Goal: Contribute content: Contribute content

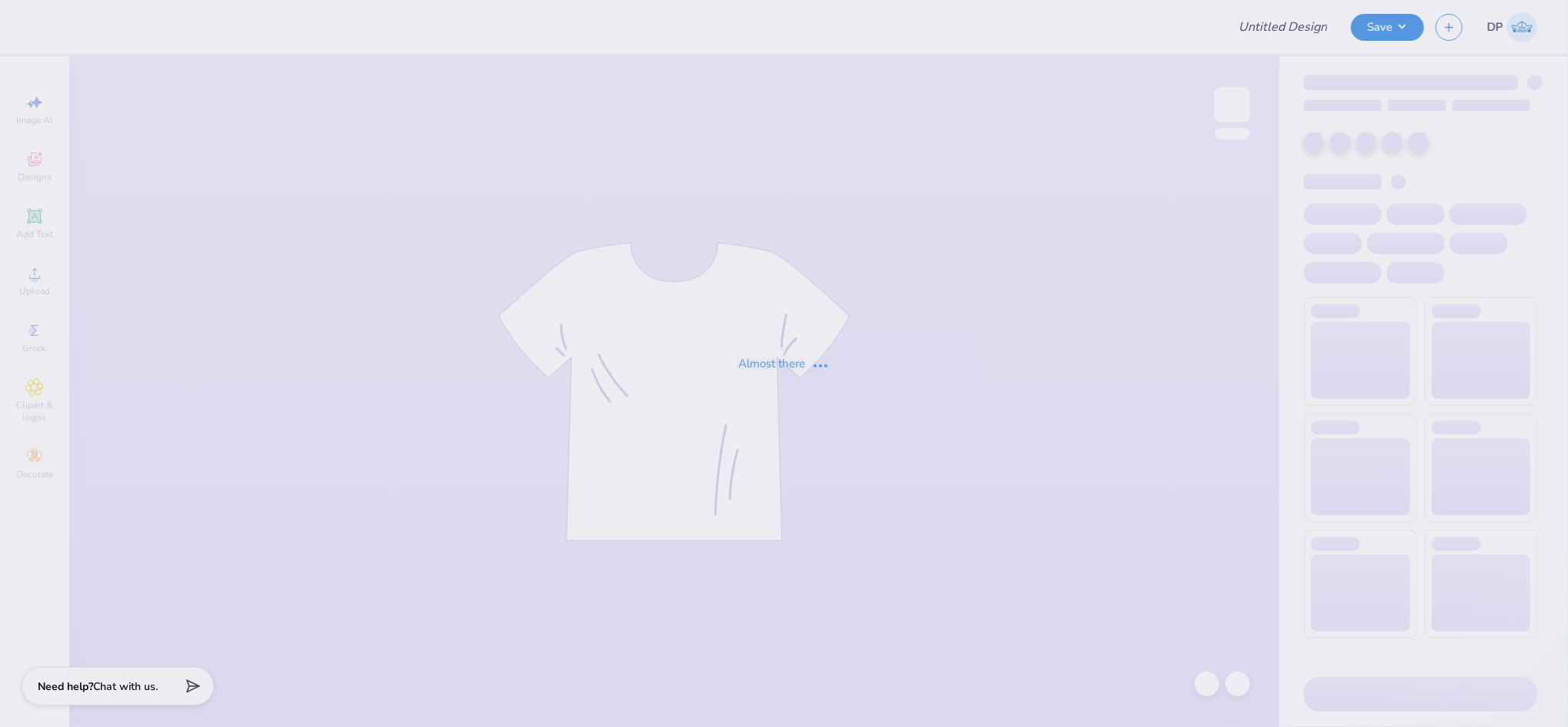
type input "Redhawk rally shirts"
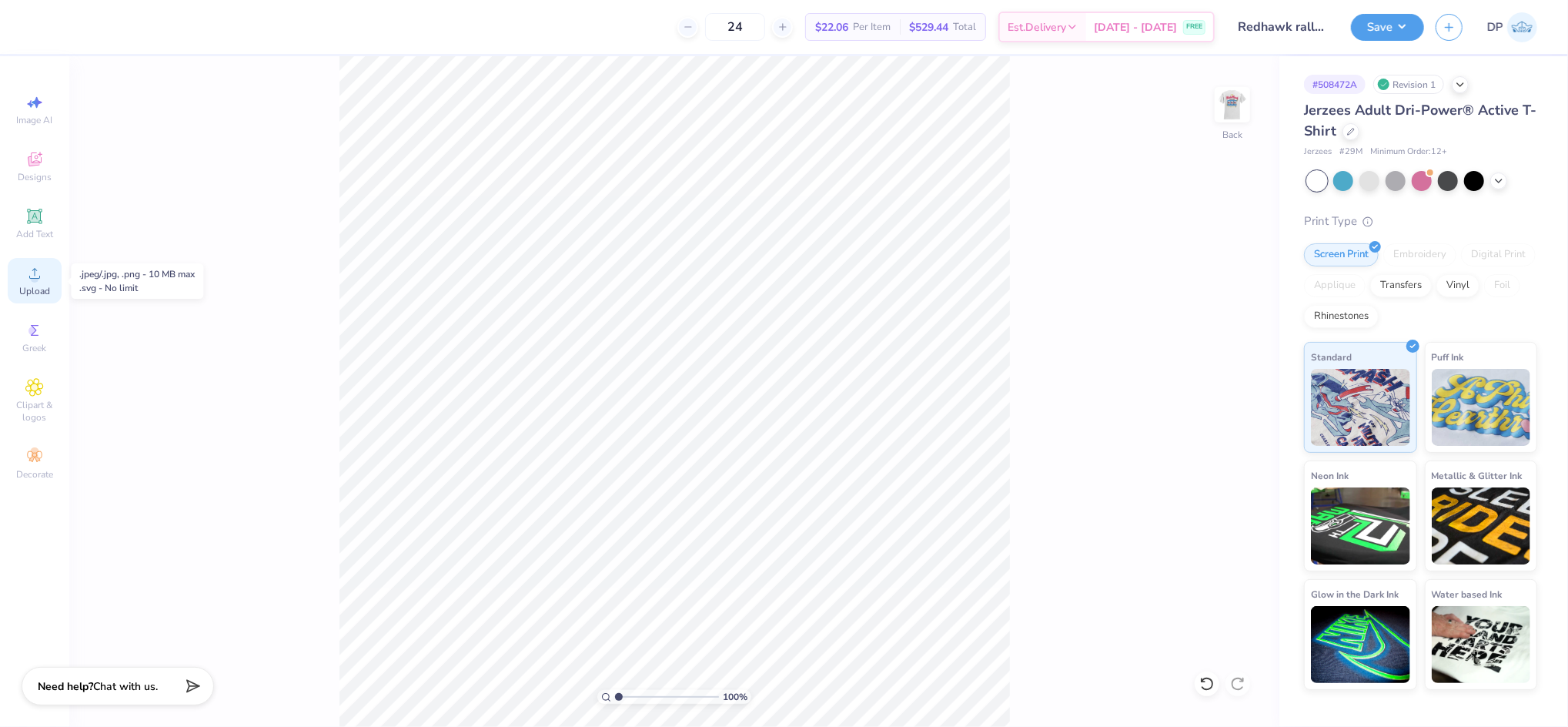
click at [44, 275] on div "Upload" at bounding box center [35, 280] width 54 height 45
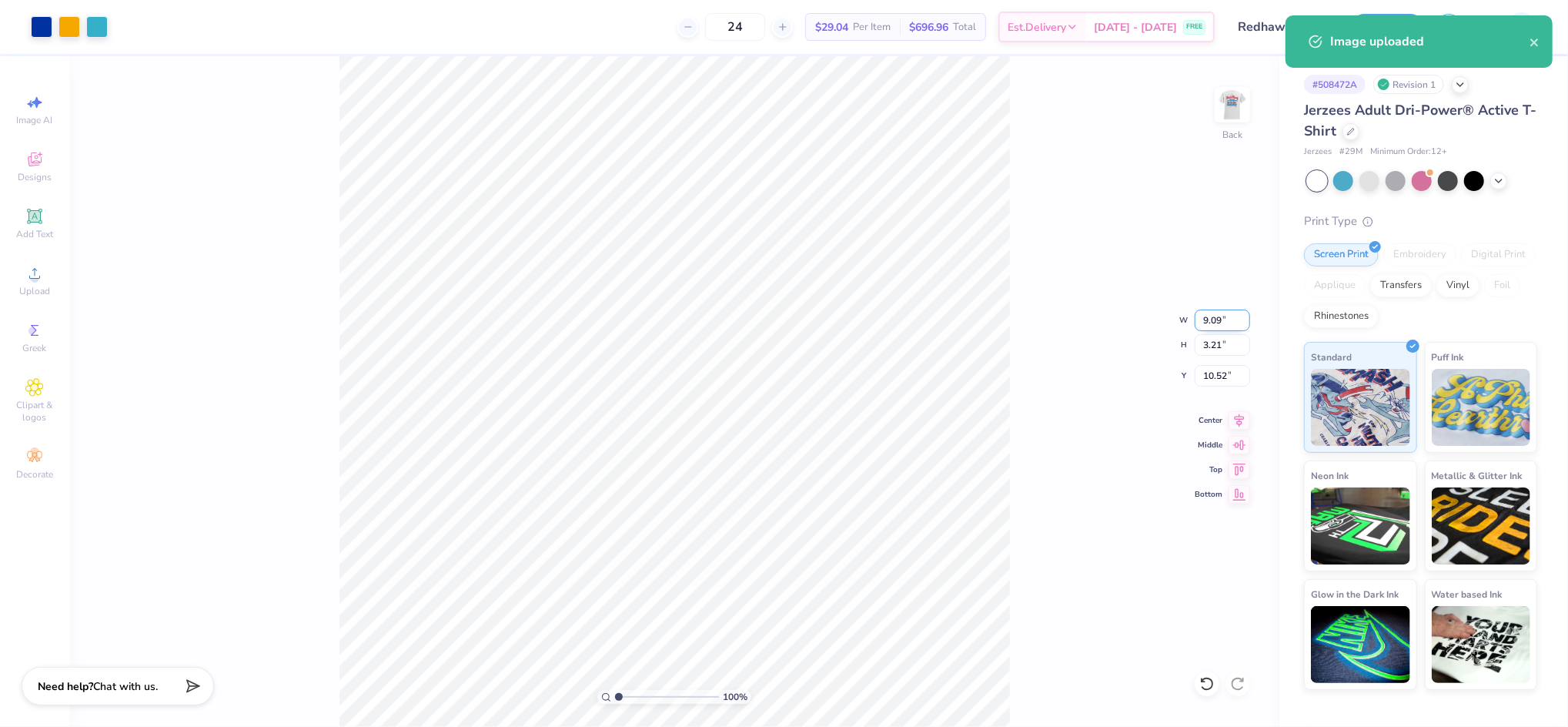
click at [1220, 321] on input "9.09" at bounding box center [1221, 321] width 55 height 22
click at [1215, 317] on input "9.09" at bounding box center [1221, 321] width 55 height 22
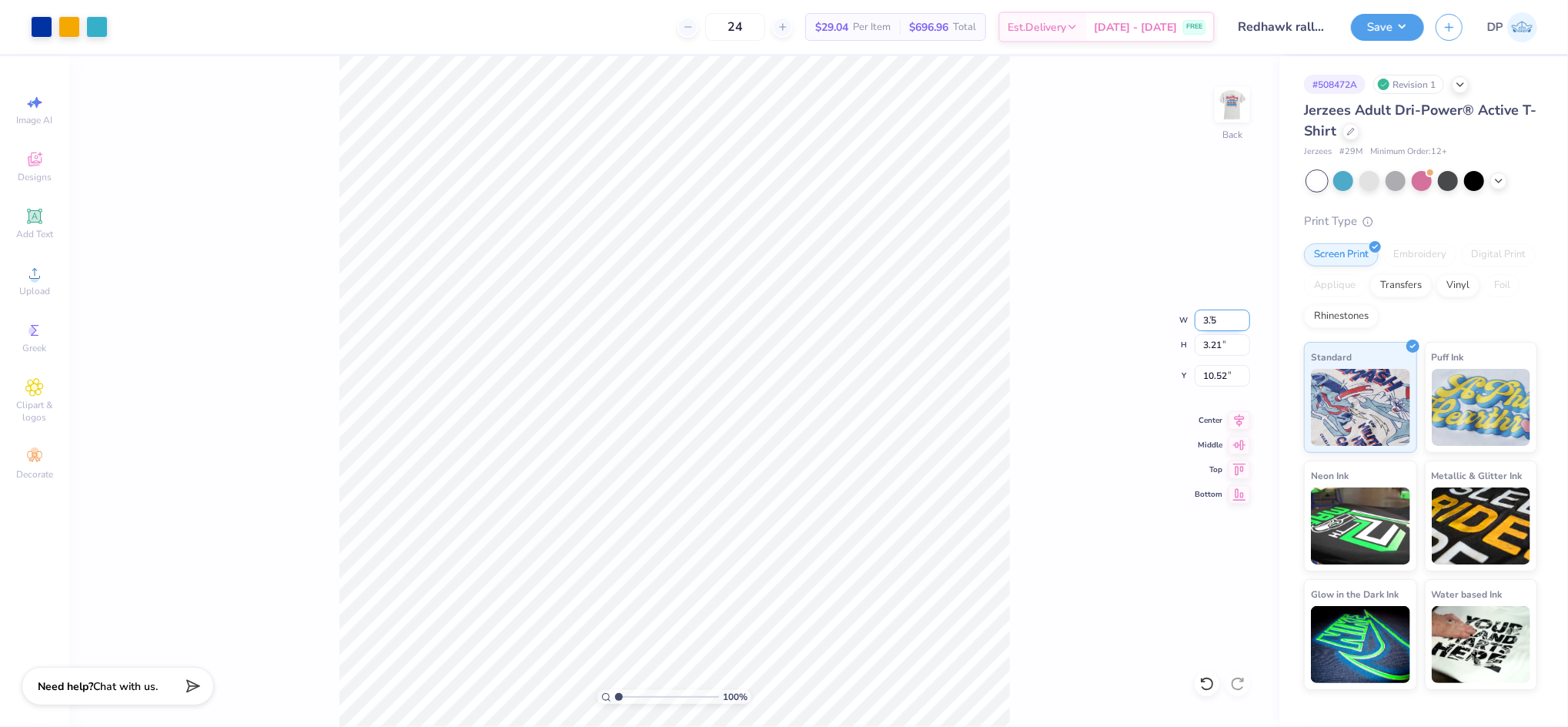
type input "3.50"
type input "1.24"
click at [1204, 384] on input "11.51" at bounding box center [1221, 376] width 55 height 22
type input "3.00"
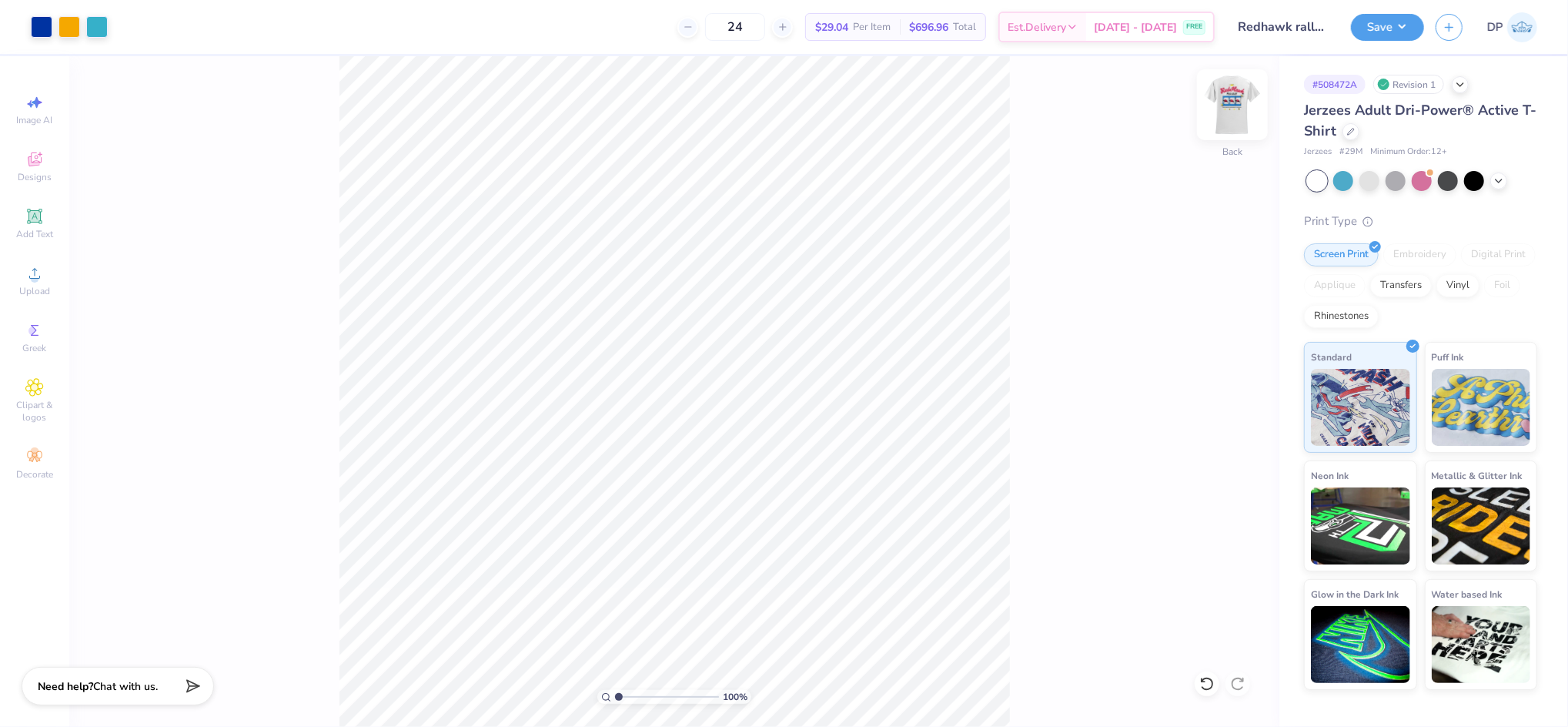
click at [1240, 126] on img at bounding box center [1232, 105] width 62 height 62
click at [323, 638] on div "100 % Front" at bounding box center [674, 391] width 1210 height 671
click at [34, 285] on span "Upload" at bounding box center [34, 291] width 31 height 12
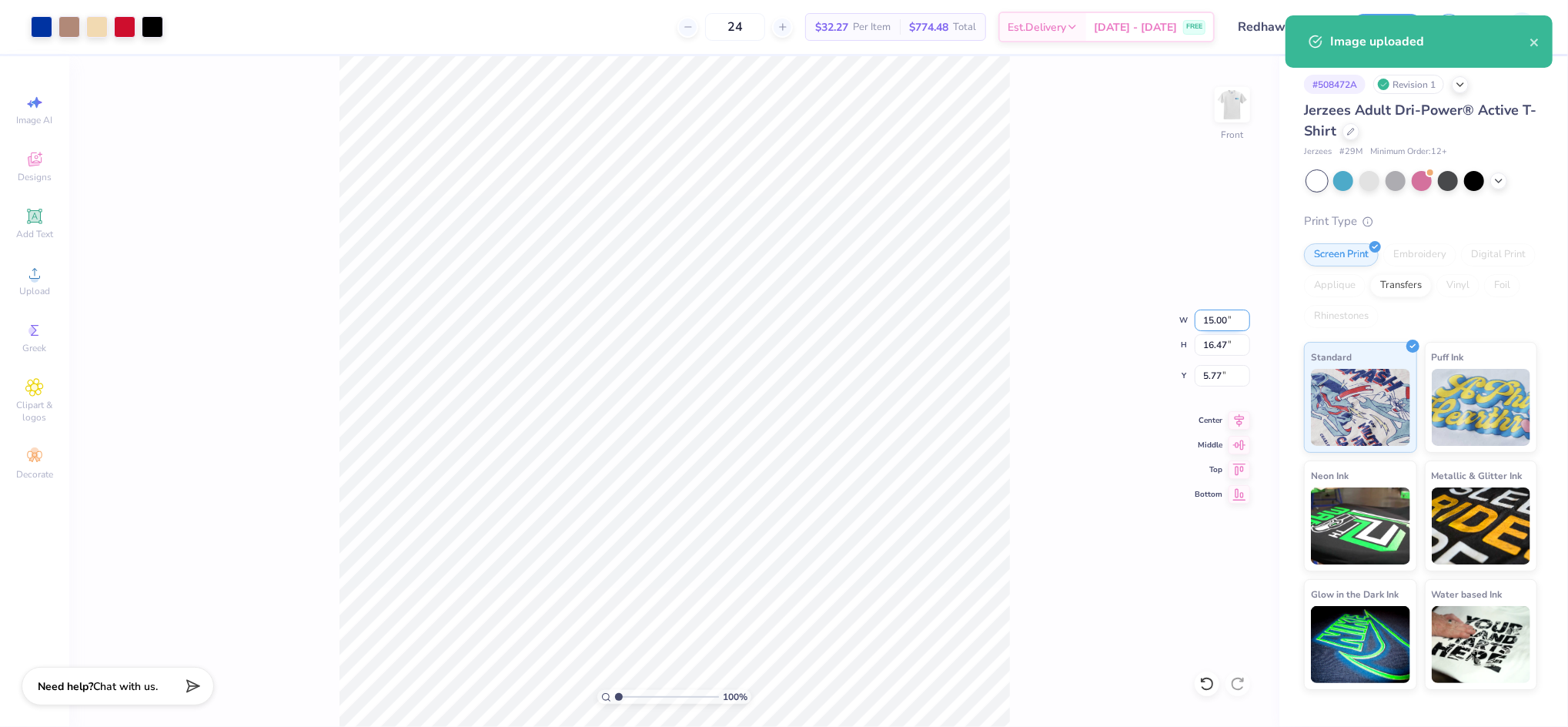
click at [1211, 316] on input "15.00" at bounding box center [1221, 321] width 55 height 22
click at [1211, 315] on input "15.00" at bounding box center [1221, 321] width 55 height 22
type input "12.00"
type input "13.18"
click at [1214, 373] on input "7.41" at bounding box center [1221, 376] width 55 height 22
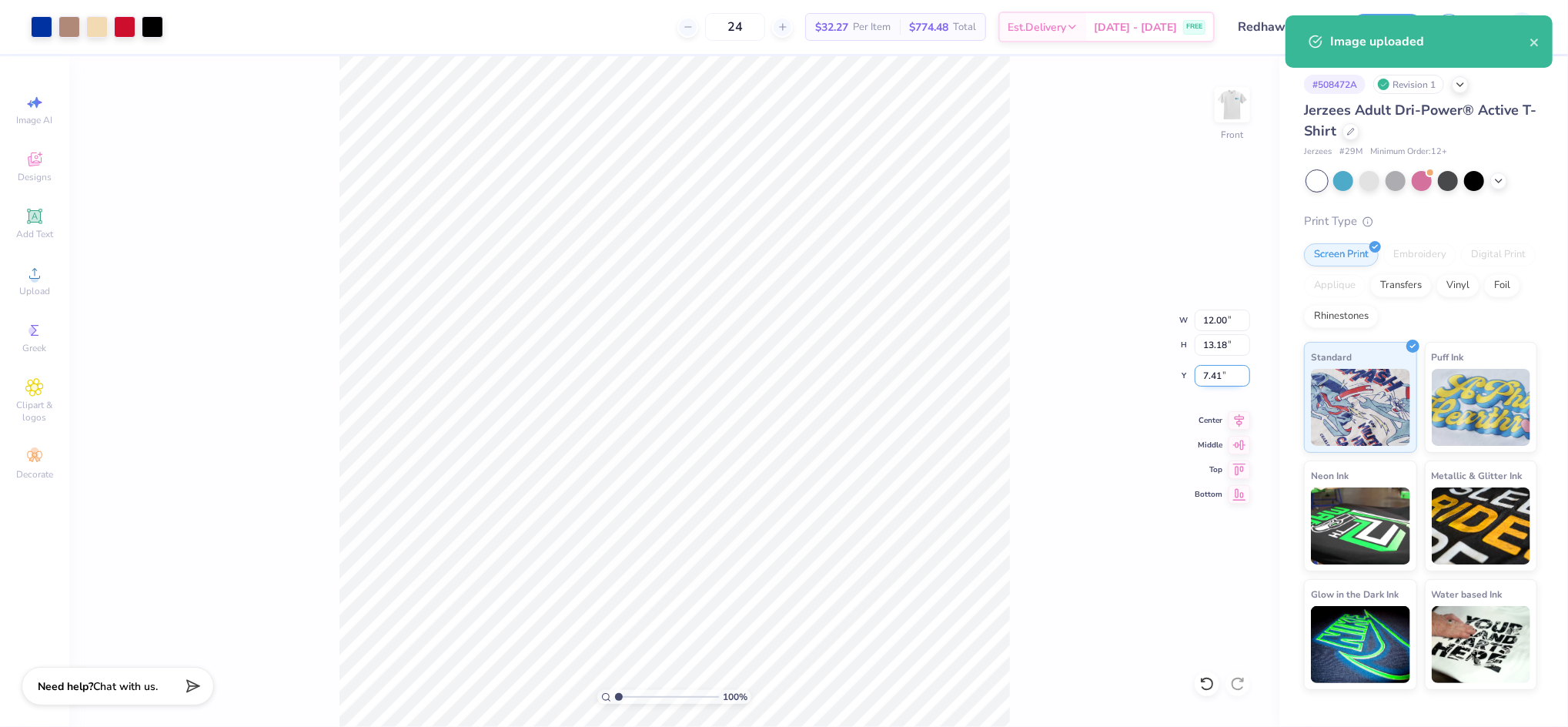
click at [1214, 373] on input "7.41" at bounding box center [1221, 376] width 55 height 22
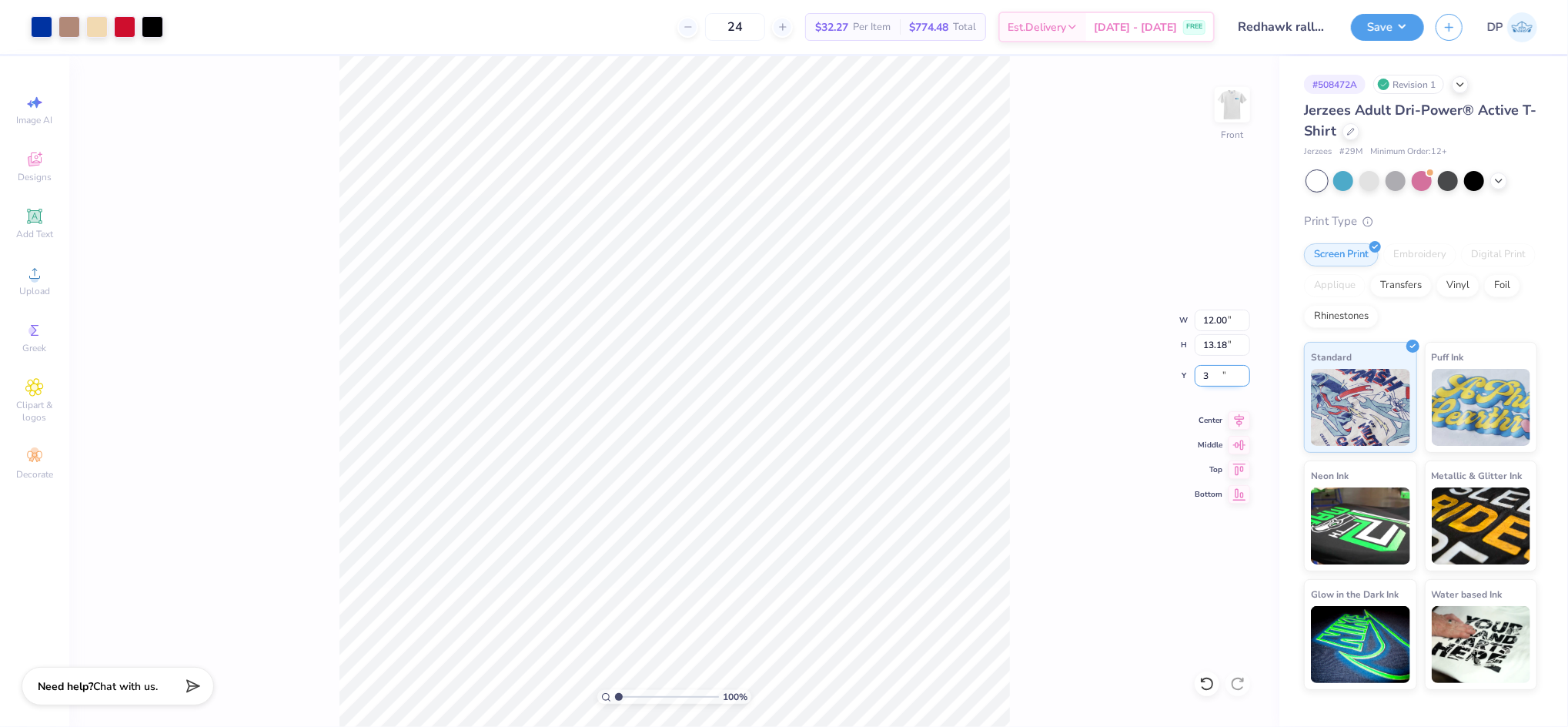
type input "3.00"
type input "1.33"
click at [622, 695] on input "range" at bounding box center [667, 697] width 104 height 14
click at [49, 223] on div "Add Text" at bounding box center [35, 223] width 54 height 45
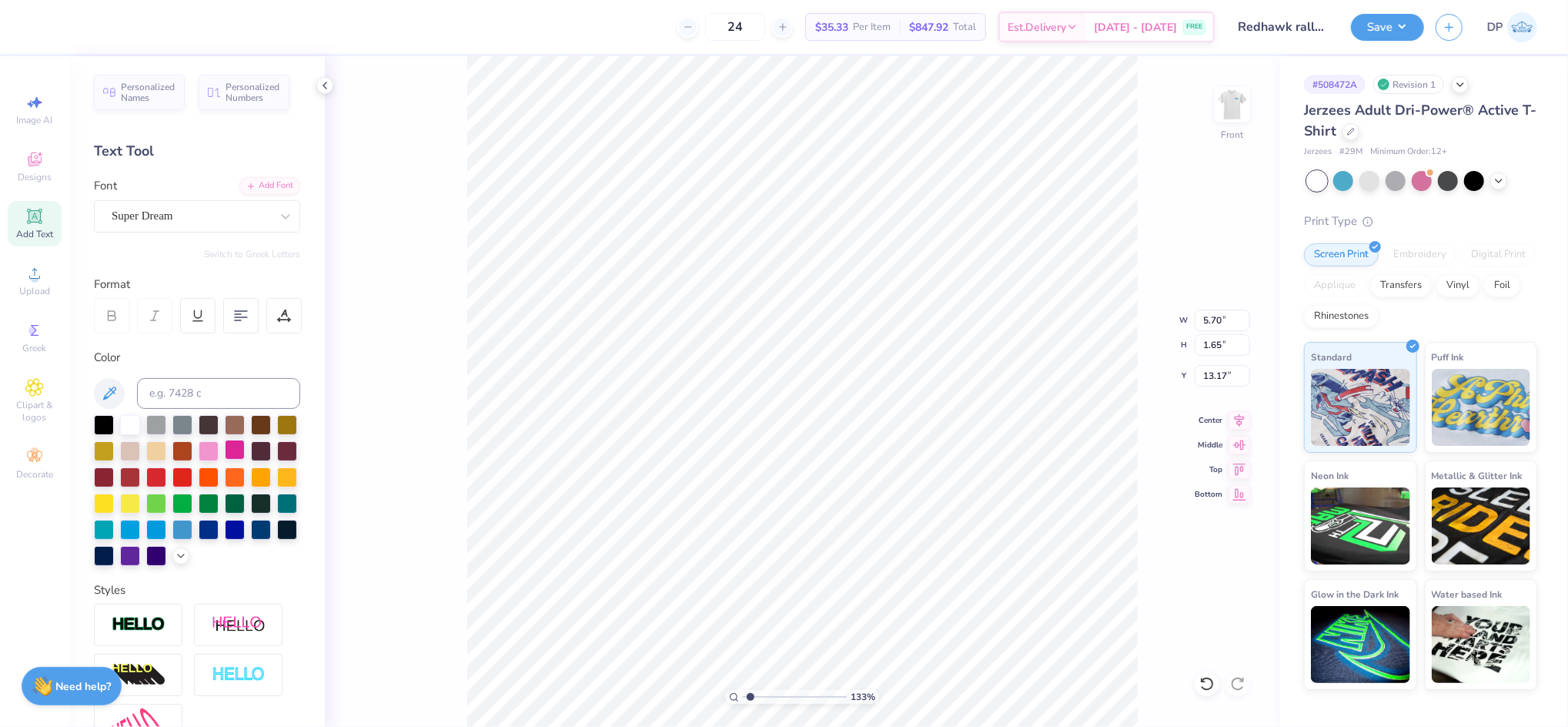
click at [245, 450] on div at bounding box center [235, 450] width 20 height 20
type input "18.57"
paste textarea "[GEOGRAPHIC_DATA]"
type textarea "[GEOGRAPHIC_DATA]"
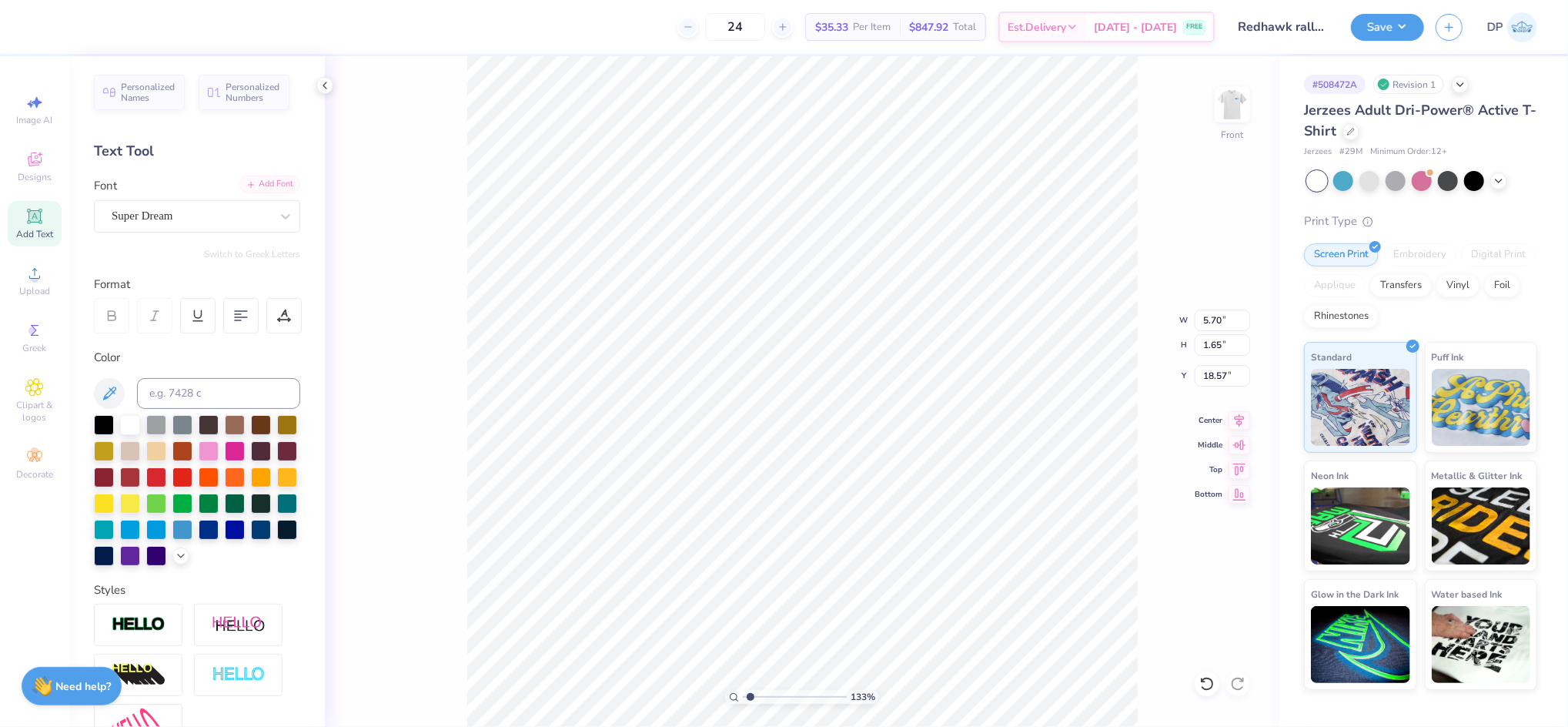
click at [240, 180] on div "Add Font" at bounding box center [270, 185] width 61 height 18
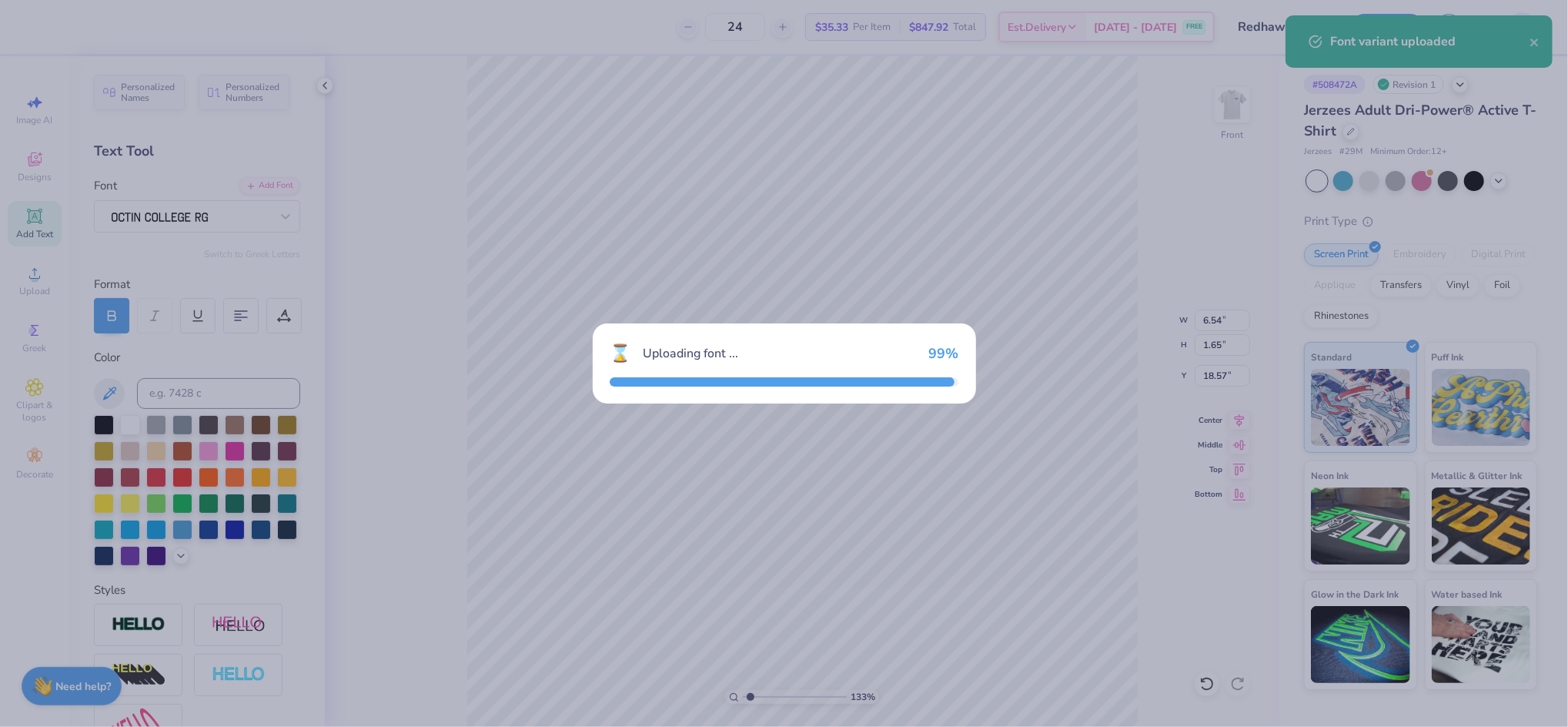
type input "5.44"
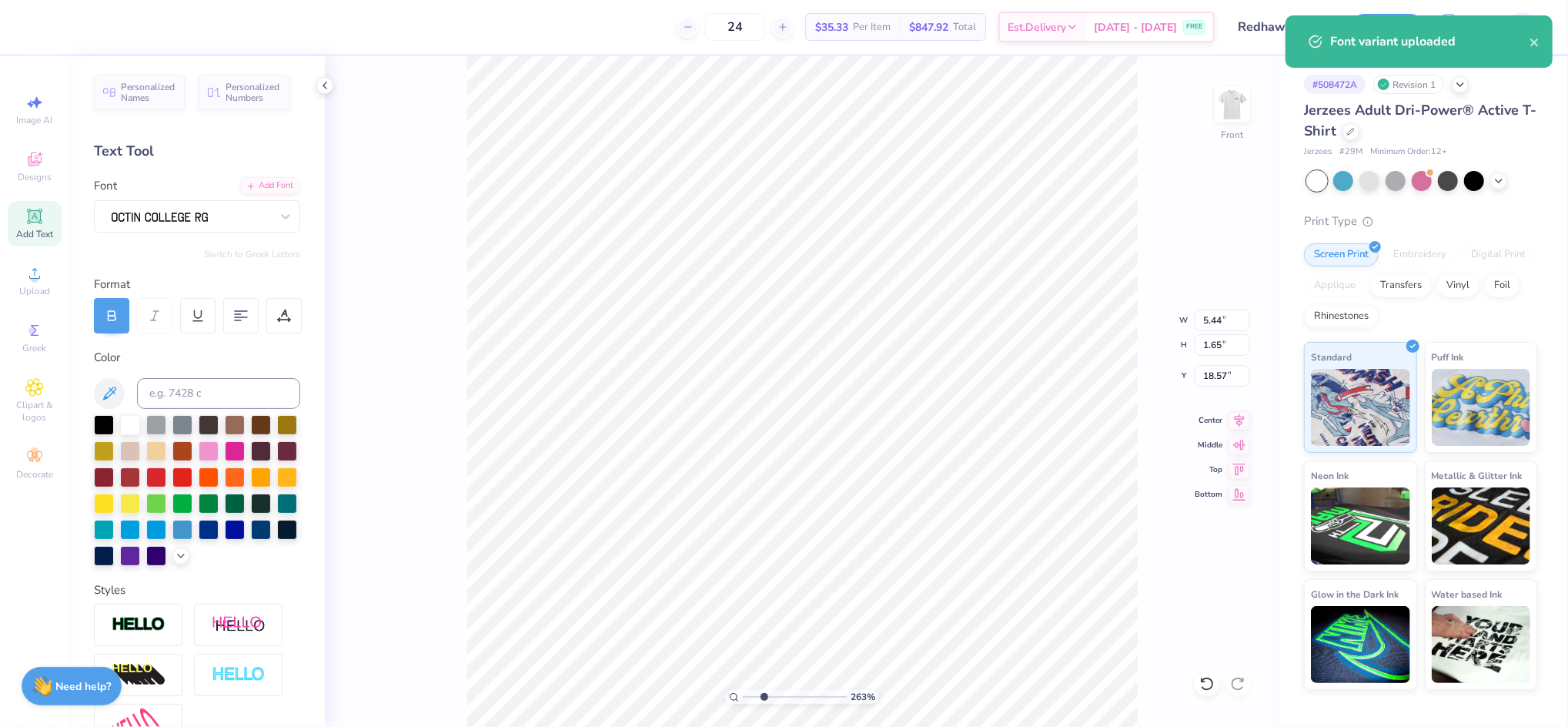
drag, startPoint x: 750, startPoint y: 698, endPoint x: 764, endPoint y: 697, distance: 14.0
type input "2.63"
click at [764, 697] on input "range" at bounding box center [794, 697] width 104 height 14
type input "1.85"
type input "0.56"
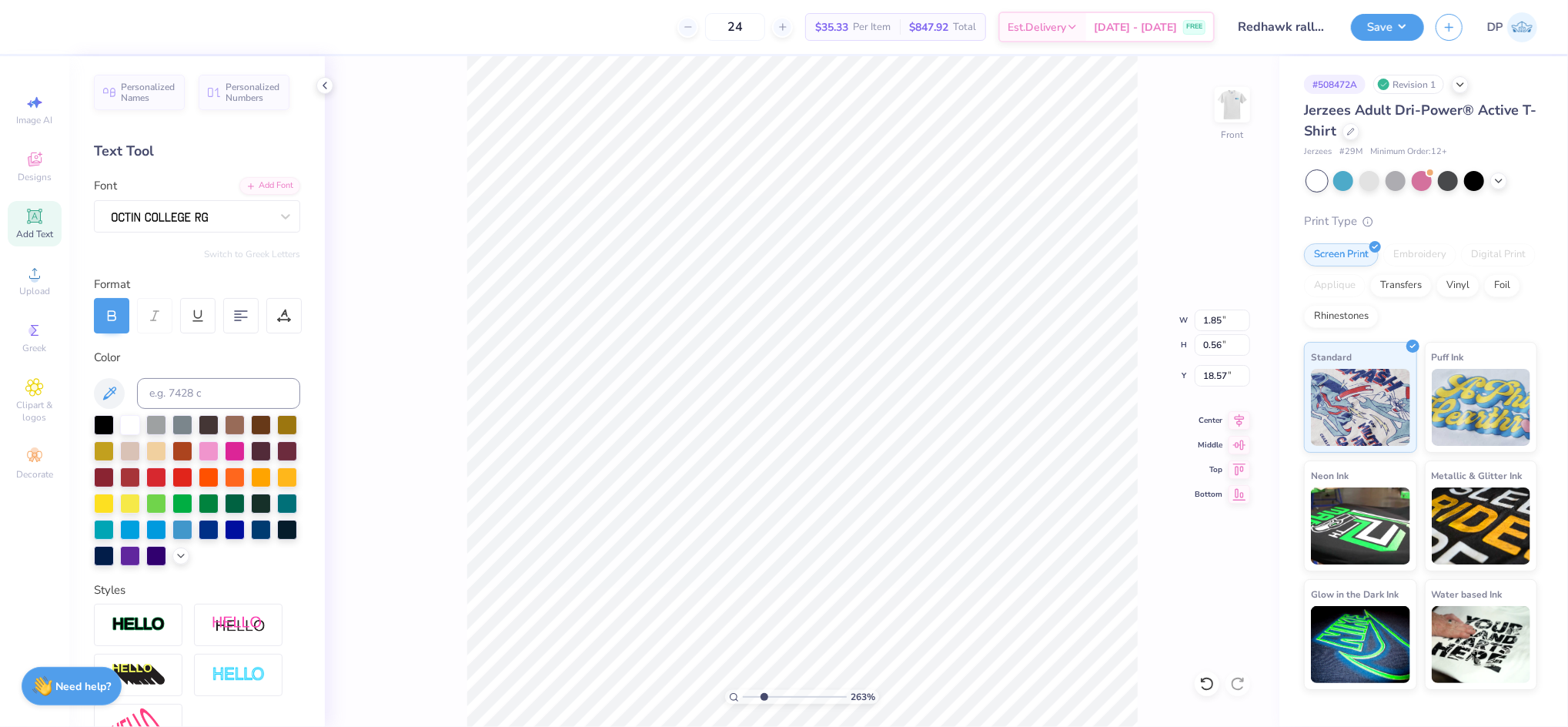
type input "11.25"
type input "1.62"
type input "0.49"
type input "1.65"
type input "0.50"
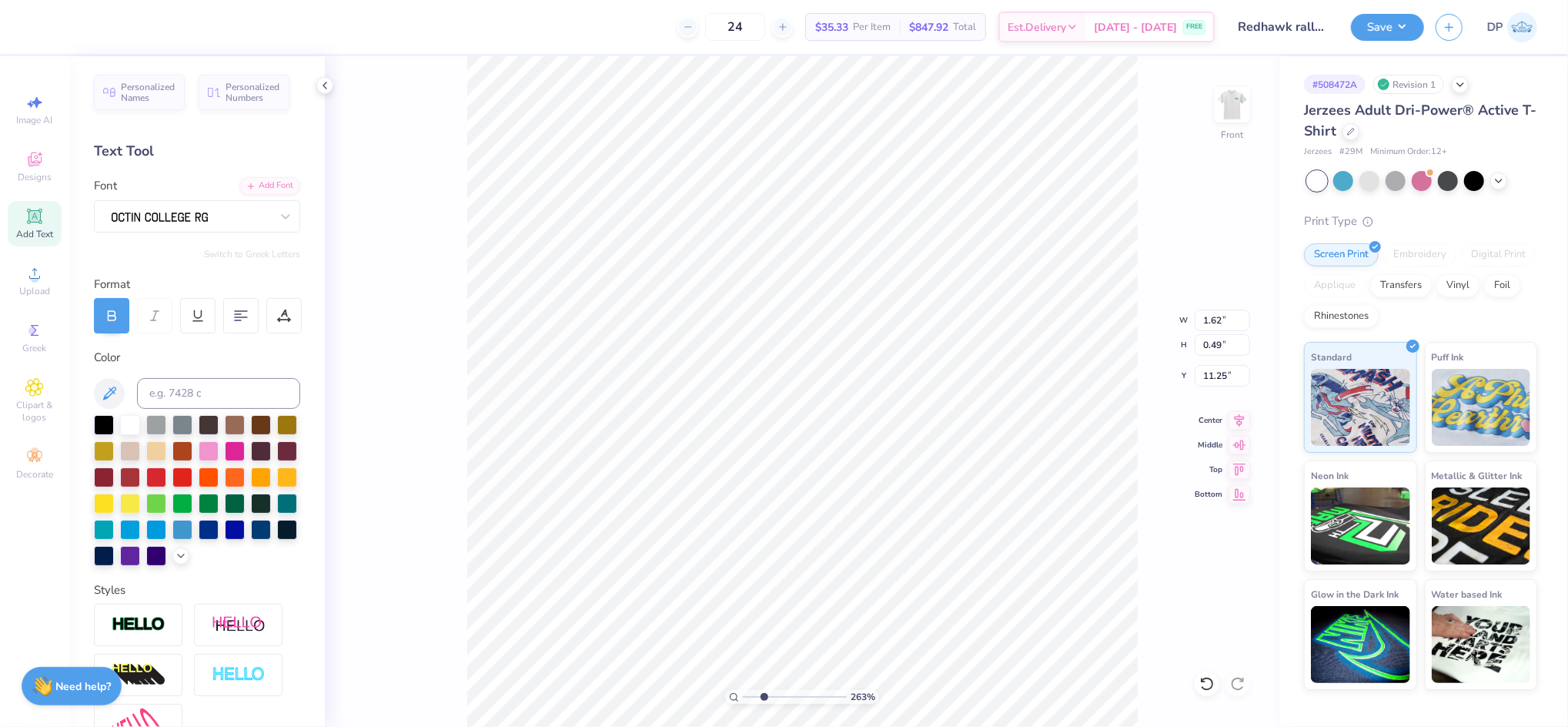
type input "11.24"
paste textarea "UNLV"
type textarea "VS UNLV"
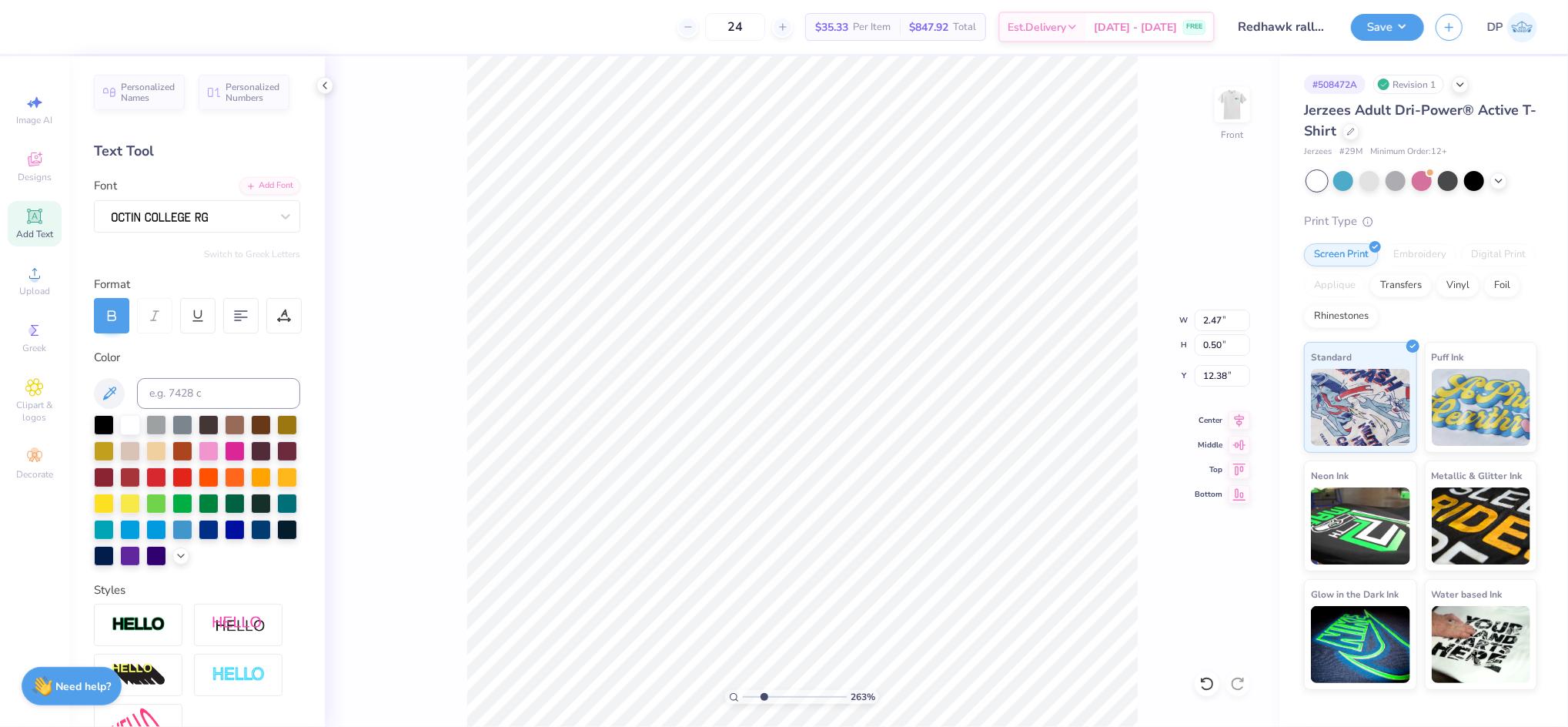
type input "12.38"
type textarea "[DATE]"
type input "11.94"
type input "4.54"
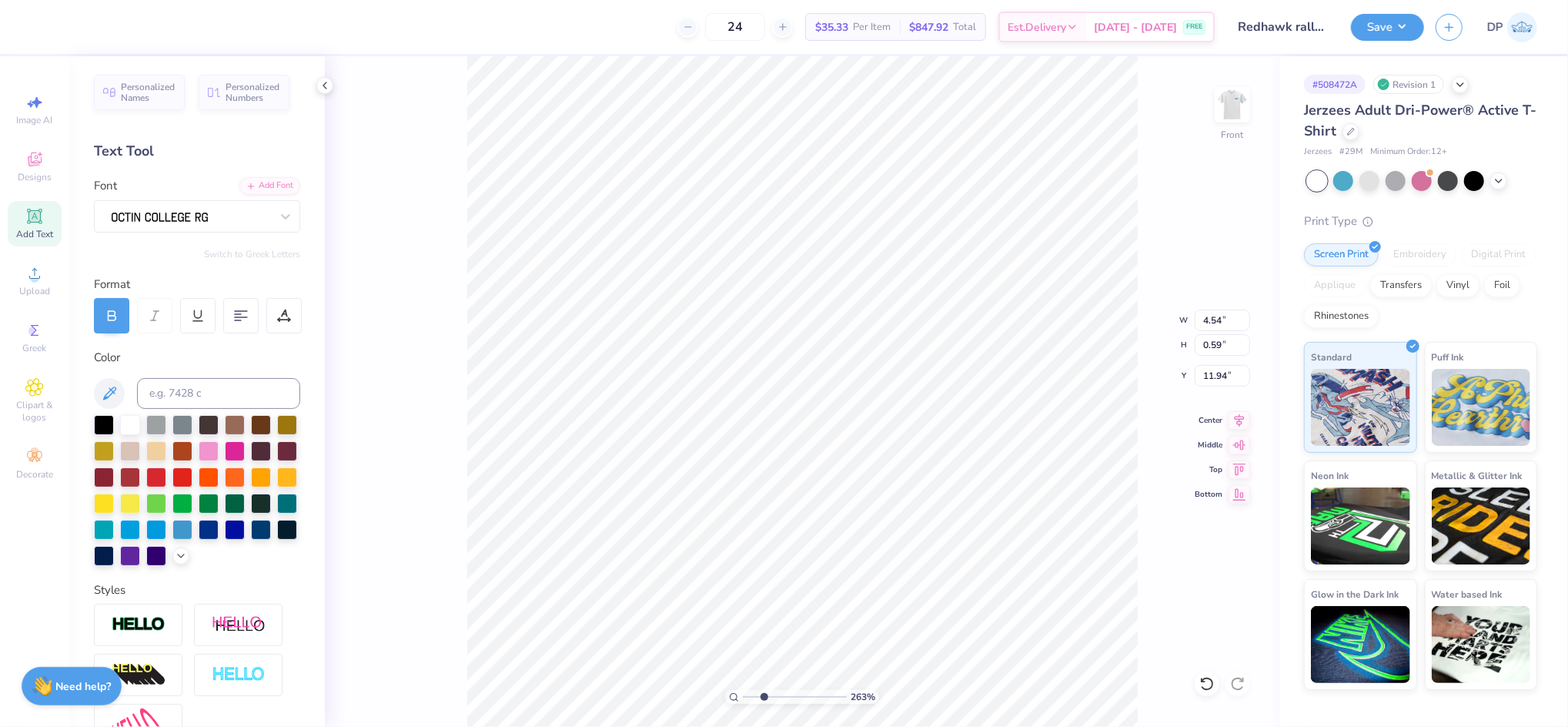
type input "0.59"
type input "4.63"
type input "1.30"
type input "11.24"
drag, startPoint x: 761, startPoint y: 695, endPoint x: 749, endPoint y: 705, distance: 15.6
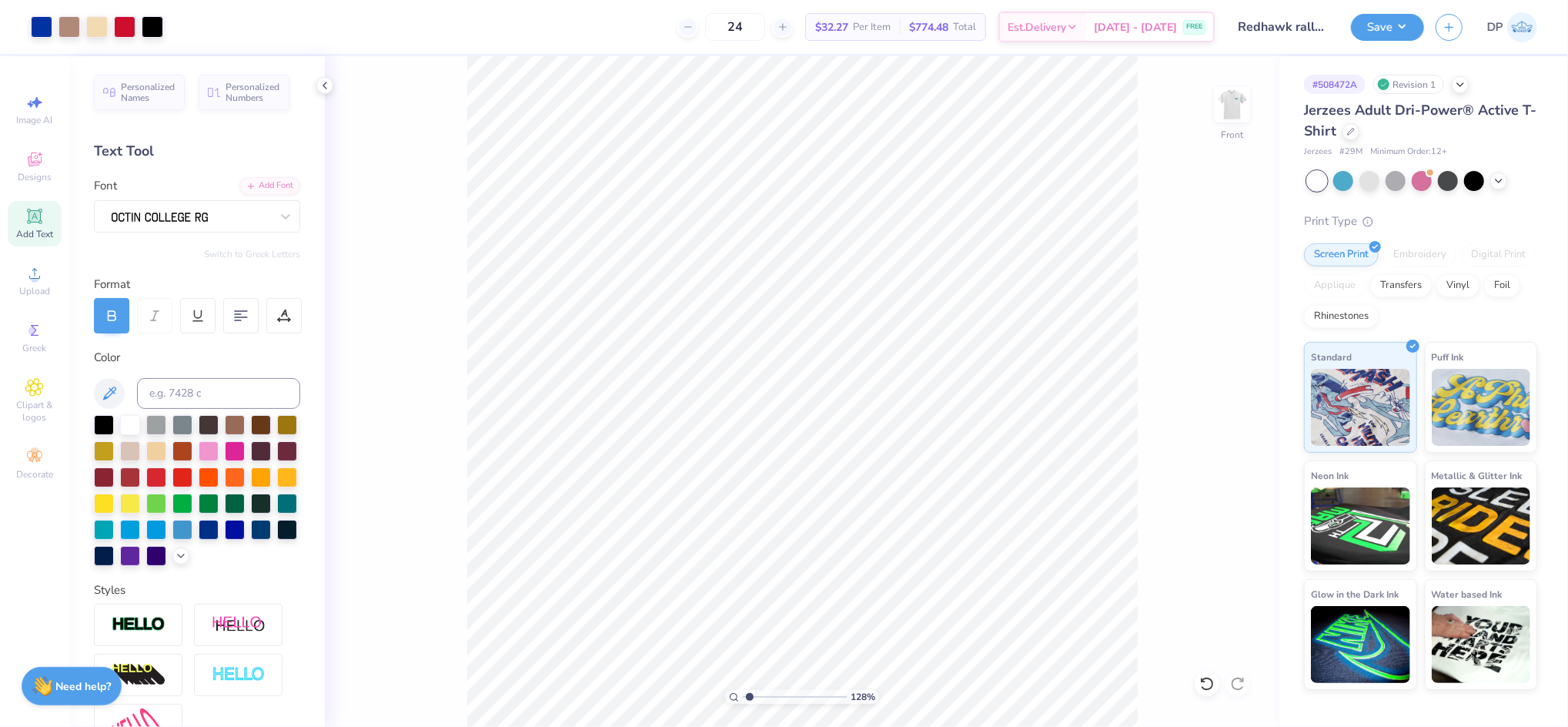
type input "1.28"
click at [749, 704] on input "range" at bounding box center [794, 697] width 104 height 14
click at [932, 590] on li "Ungroup" at bounding box center [947, 587] width 121 height 30
click at [845, 521] on li "Group" at bounding box center [853, 525] width 121 height 30
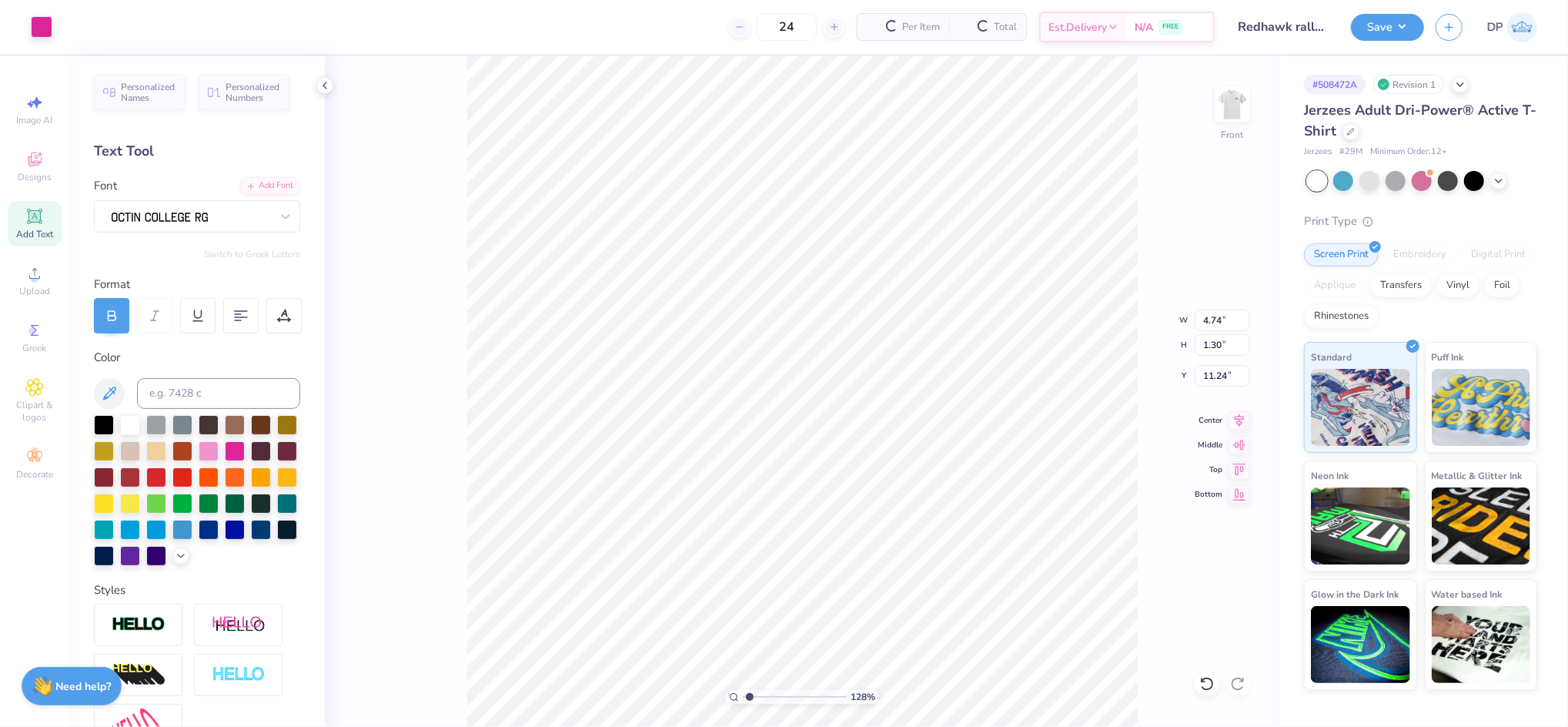
type input "4.74"
type input "1.30"
type input "11.24"
click at [52, 27] on div at bounding box center [42, 26] width 22 height 22
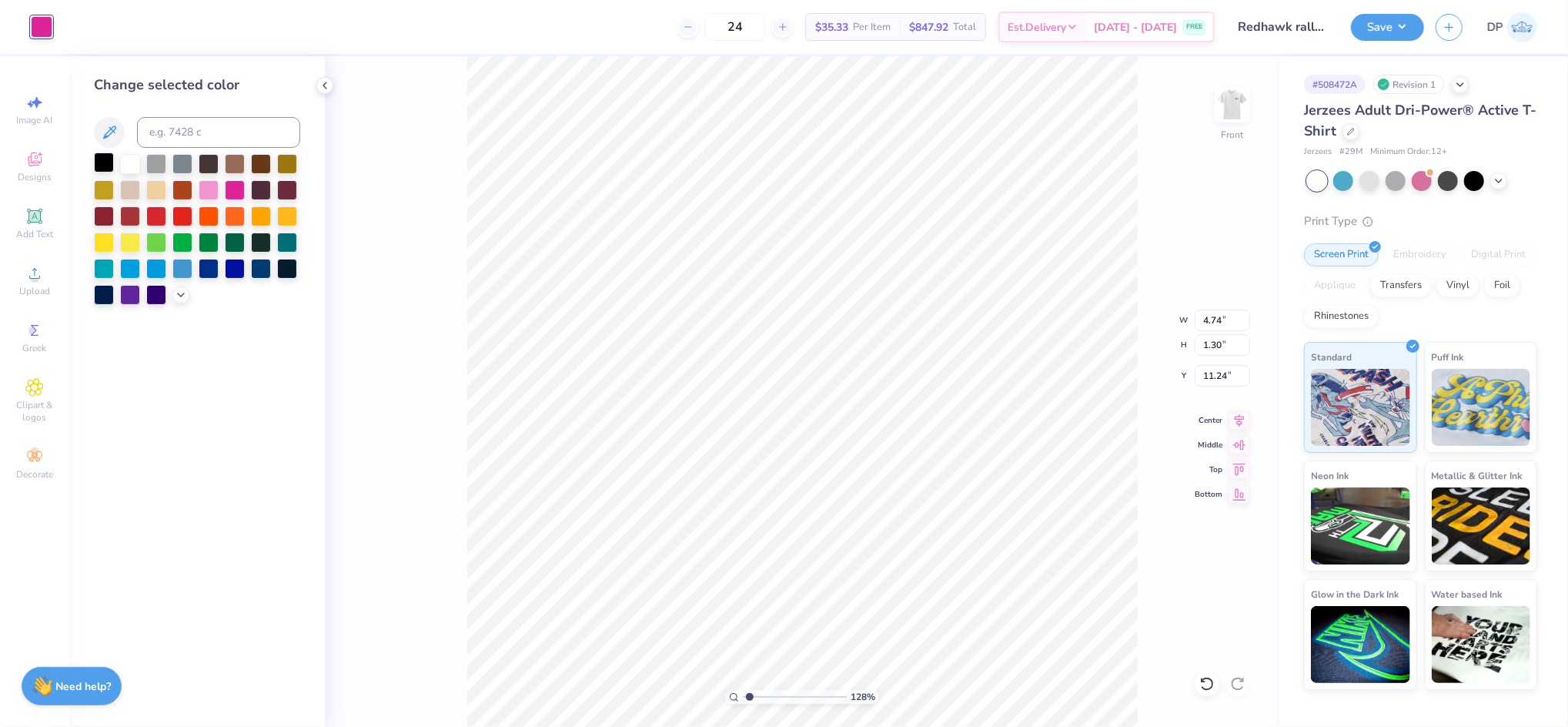
click at [109, 159] on div at bounding box center [104, 162] width 20 height 20
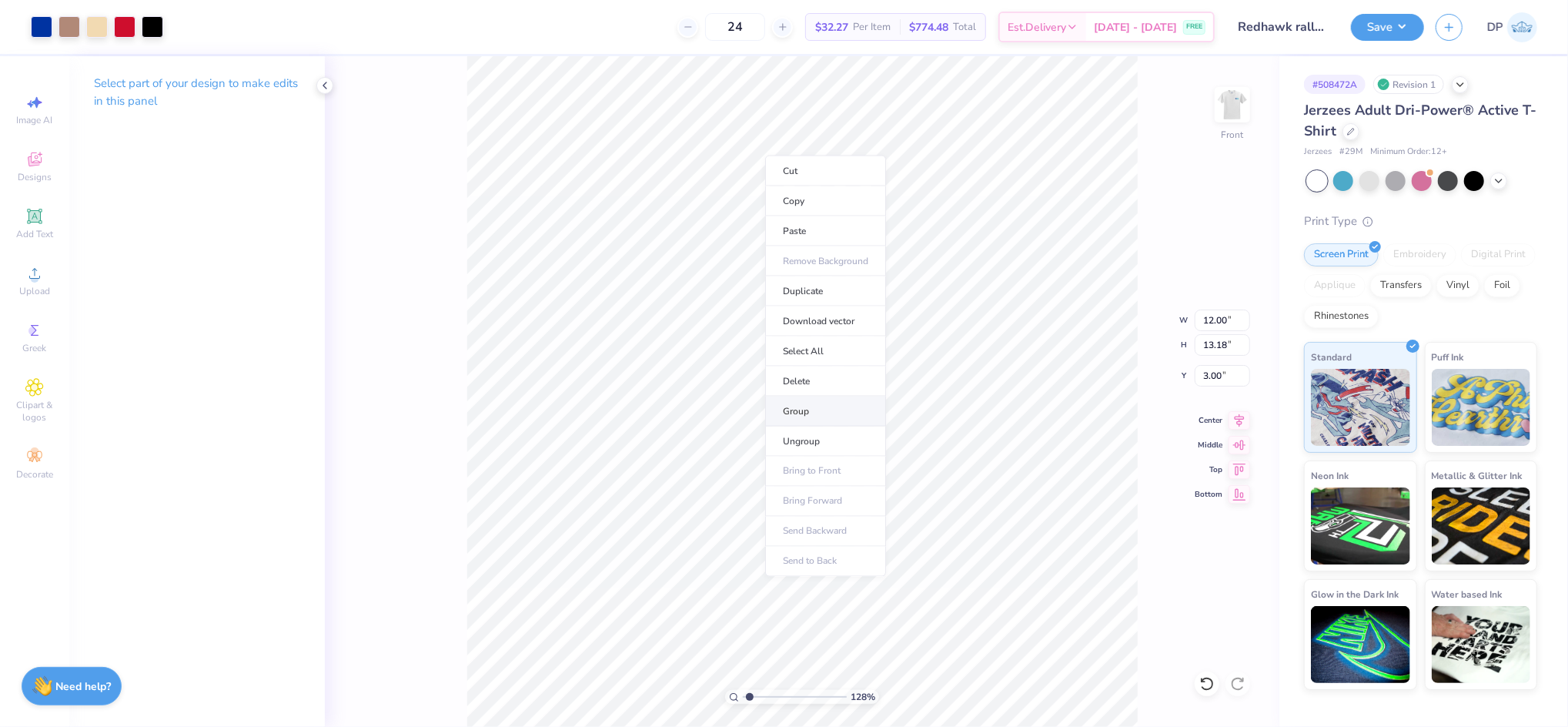
click at [822, 407] on li "Group" at bounding box center [825, 412] width 121 height 30
click at [1244, 102] on img at bounding box center [1232, 105] width 62 height 62
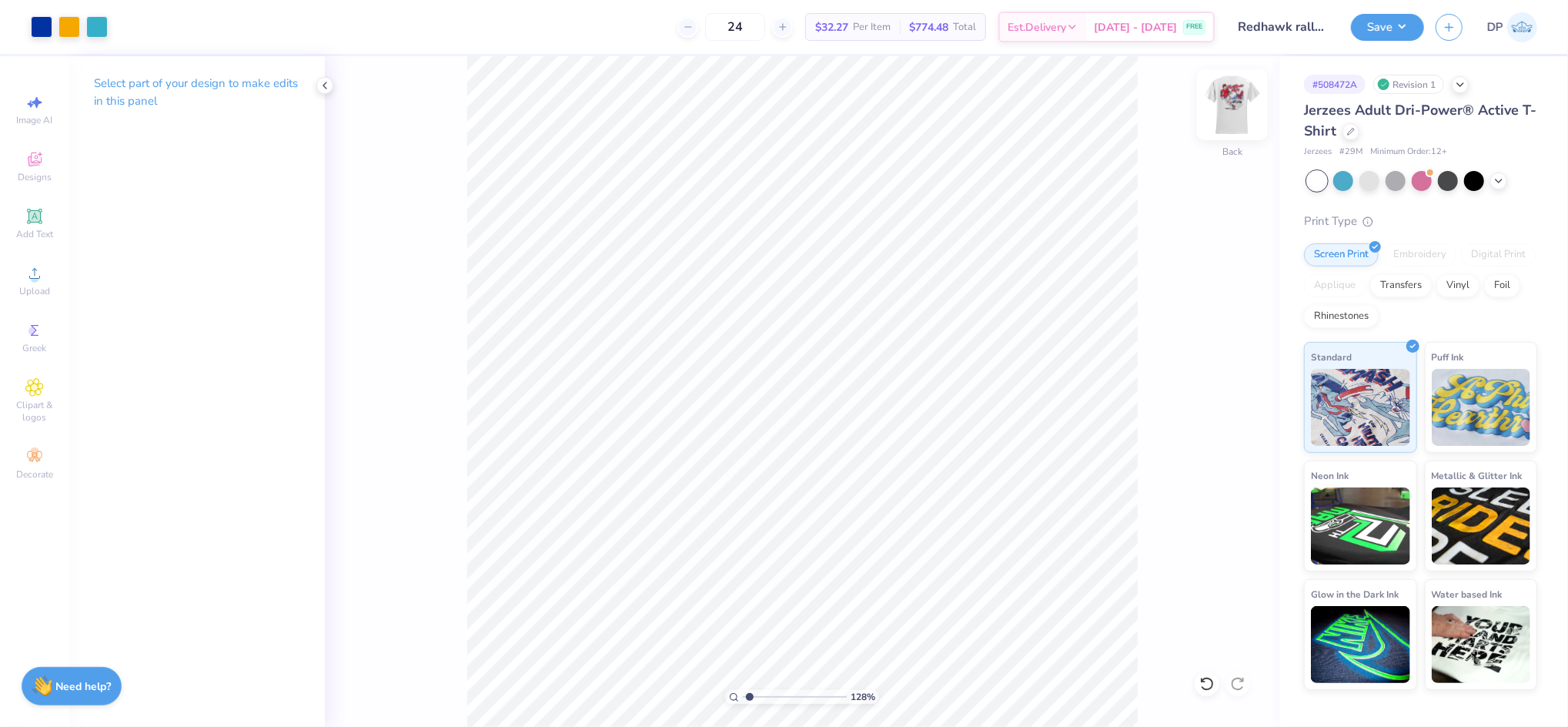
click at [1234, 120] on img at bounding box center [1232, 105] width 62 height 62
click at [1392, 38] on button "Save" at bounding box center [1387, 25] width 73 height 27
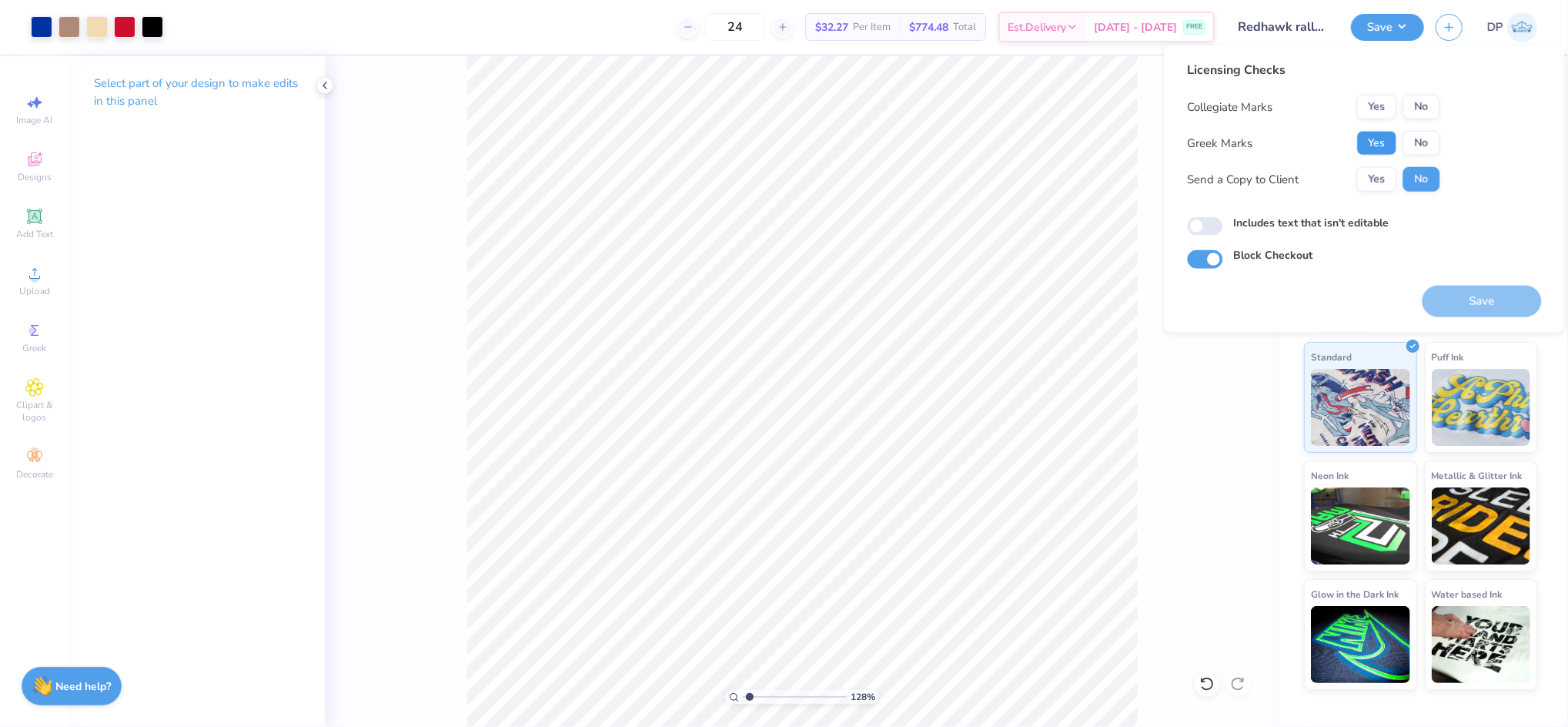
click at [1381, 142] on button "Yes" at bounding box center [1377, 143] width 40 height 25
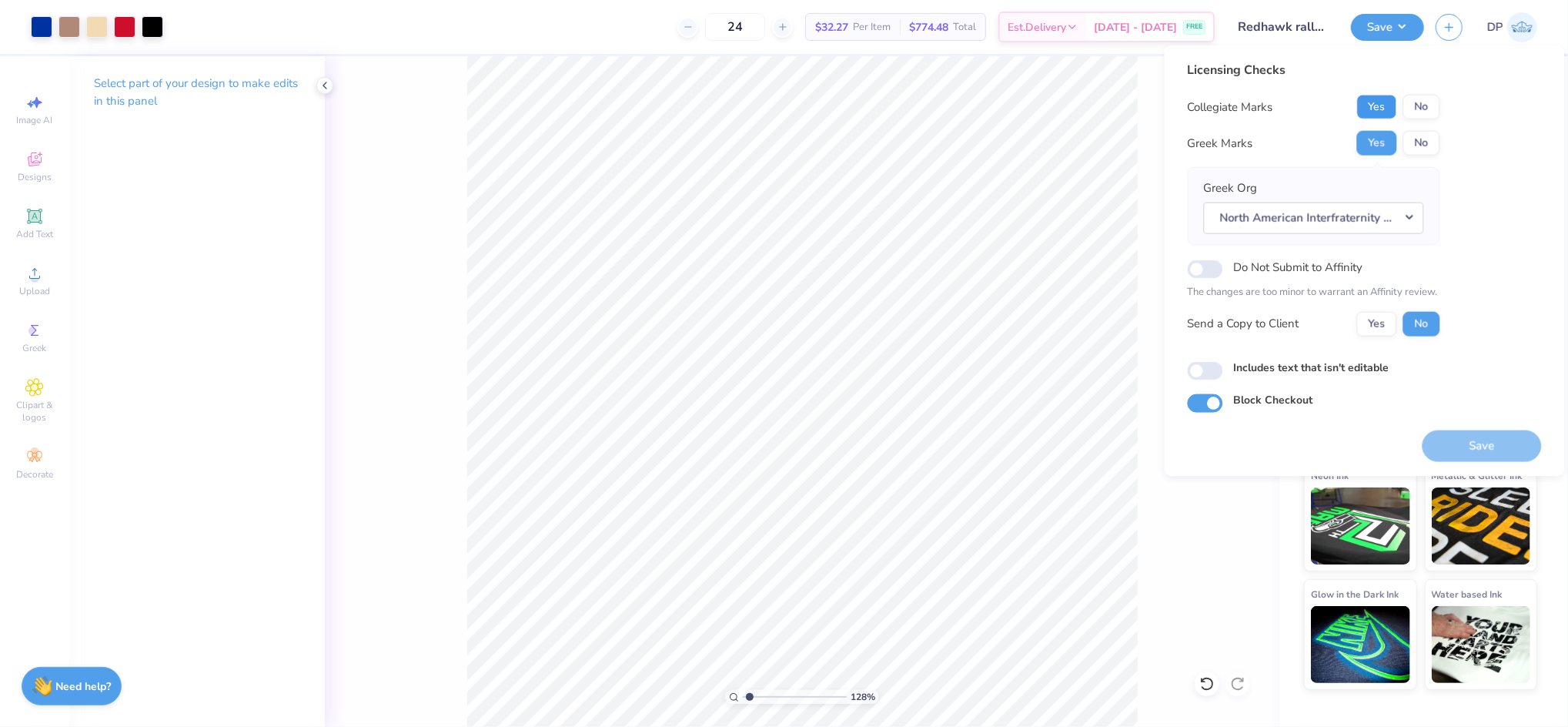
click at [1375, 109] on button "Yes" at bounding box center [1377, 107] width 40 height 25
click at [1367, 321] on button "Yes" at bounding box center [1377, 323] width 40 height 25
click at [1302, 366] on label "Includes text that isn't editable" at bounding box center [1312, 367] width 156 height 16
click at [1223, 366] on input "Includes text that isn't editable" at bounding box center [1204, 370] width 35 height 18
checkbox input "true"
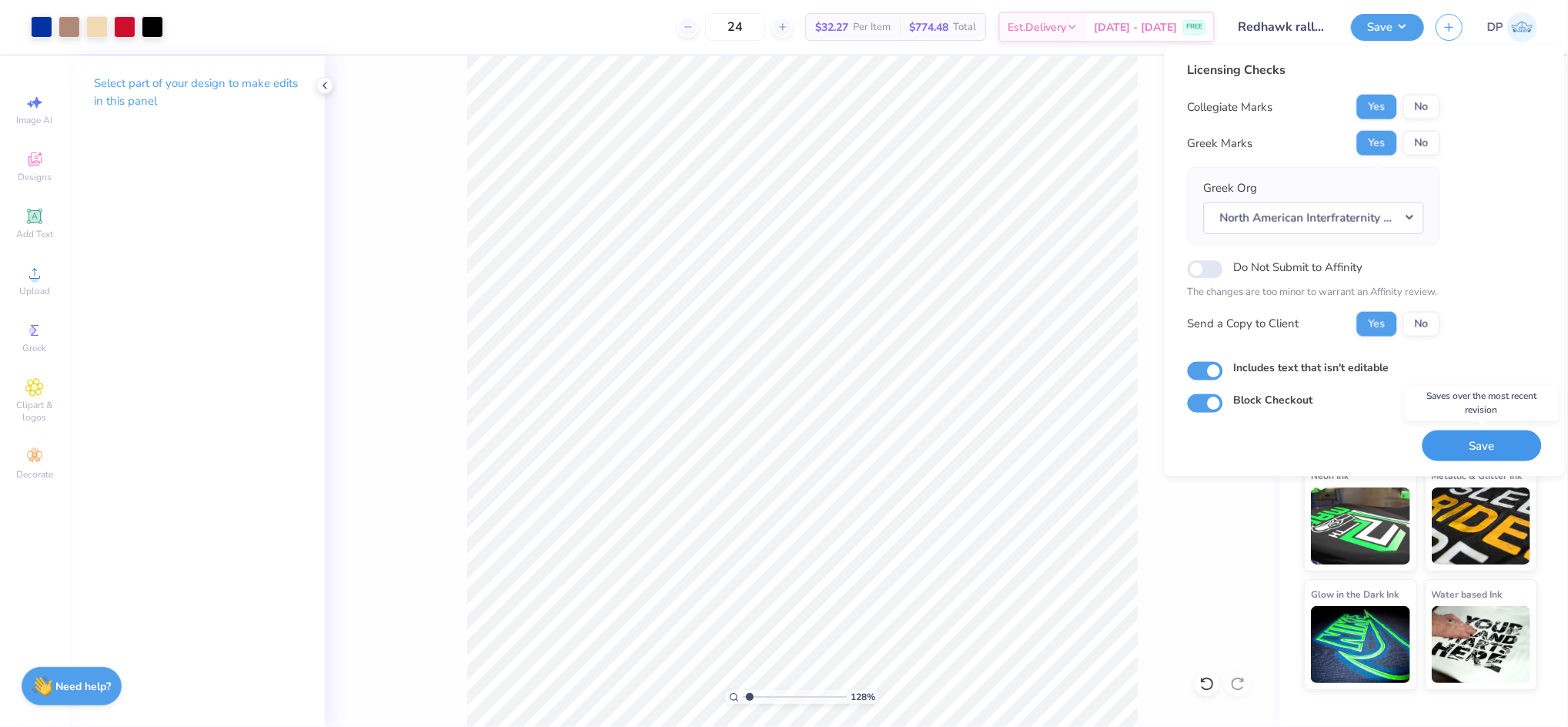
click at [1465, 439] on button "Save" at bounding box center [1481, 446] width 119 height 32
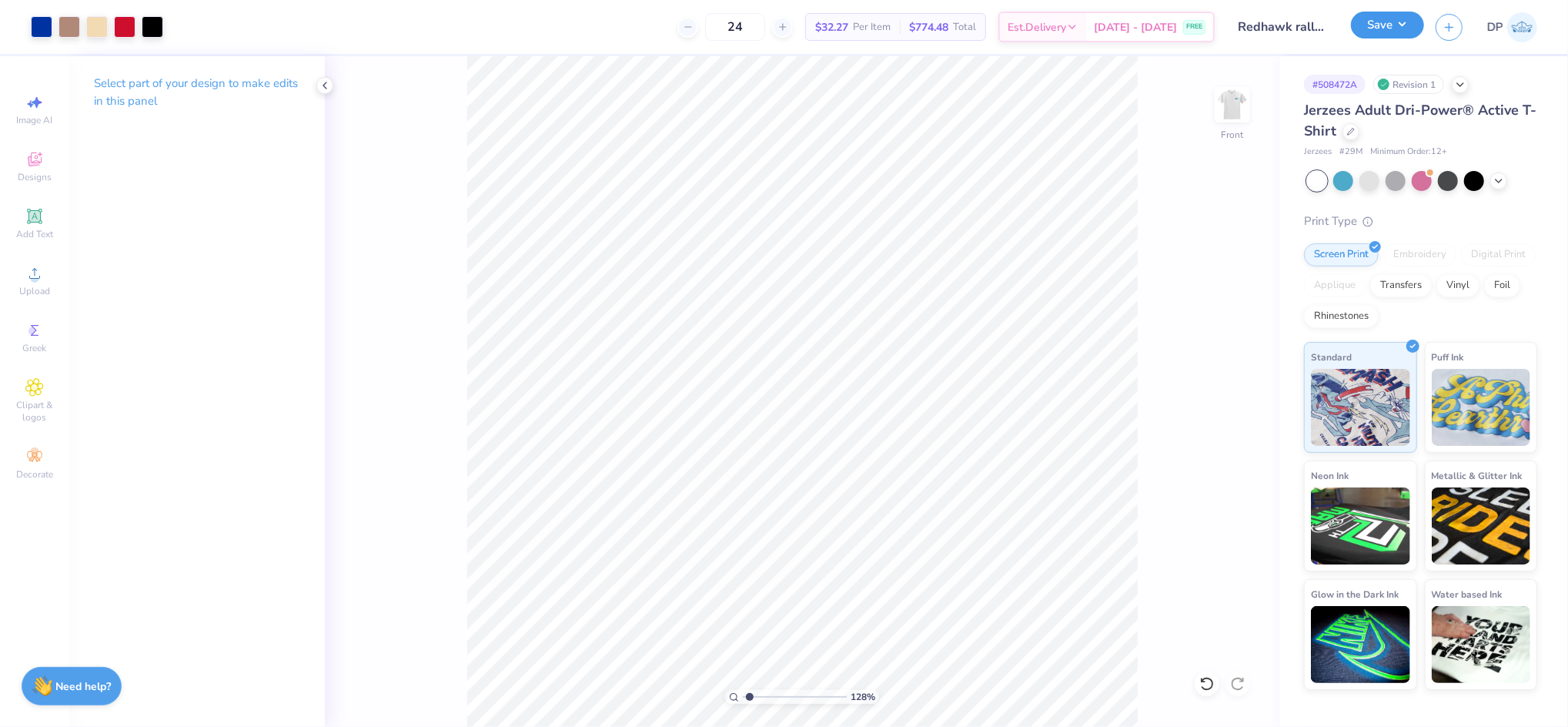
click at [1379, 35] on button "Save" at bounding box center [1387, 25] width 73 height 27
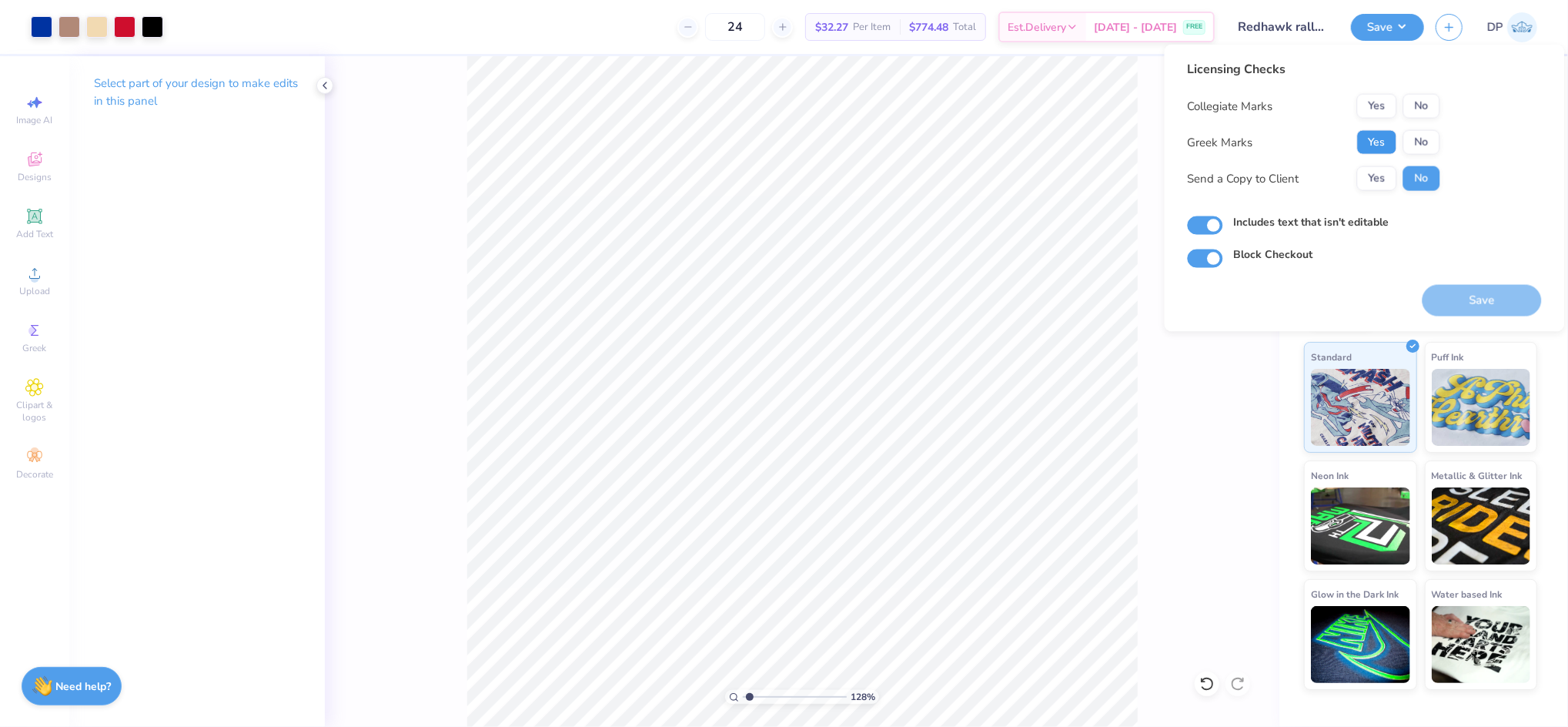
click at [1374, 130] on button "Yes" at bounding box center [1377, 142] width 40 height 25
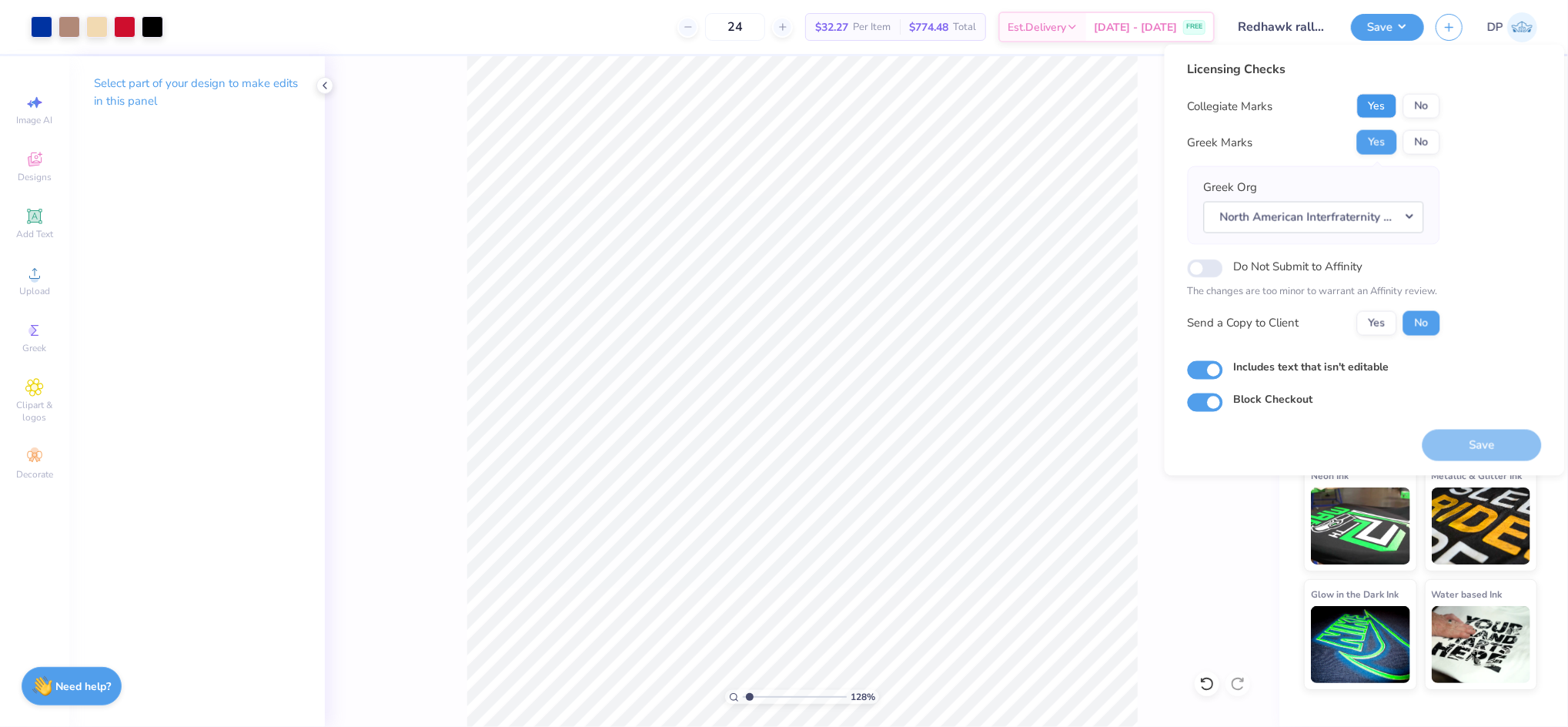
click at [1371, 109] on button "Yes" at bounding box center [1377, 106] width 40 height 25
